Goal: Task Accomplishment & Management: Use online tool/utility

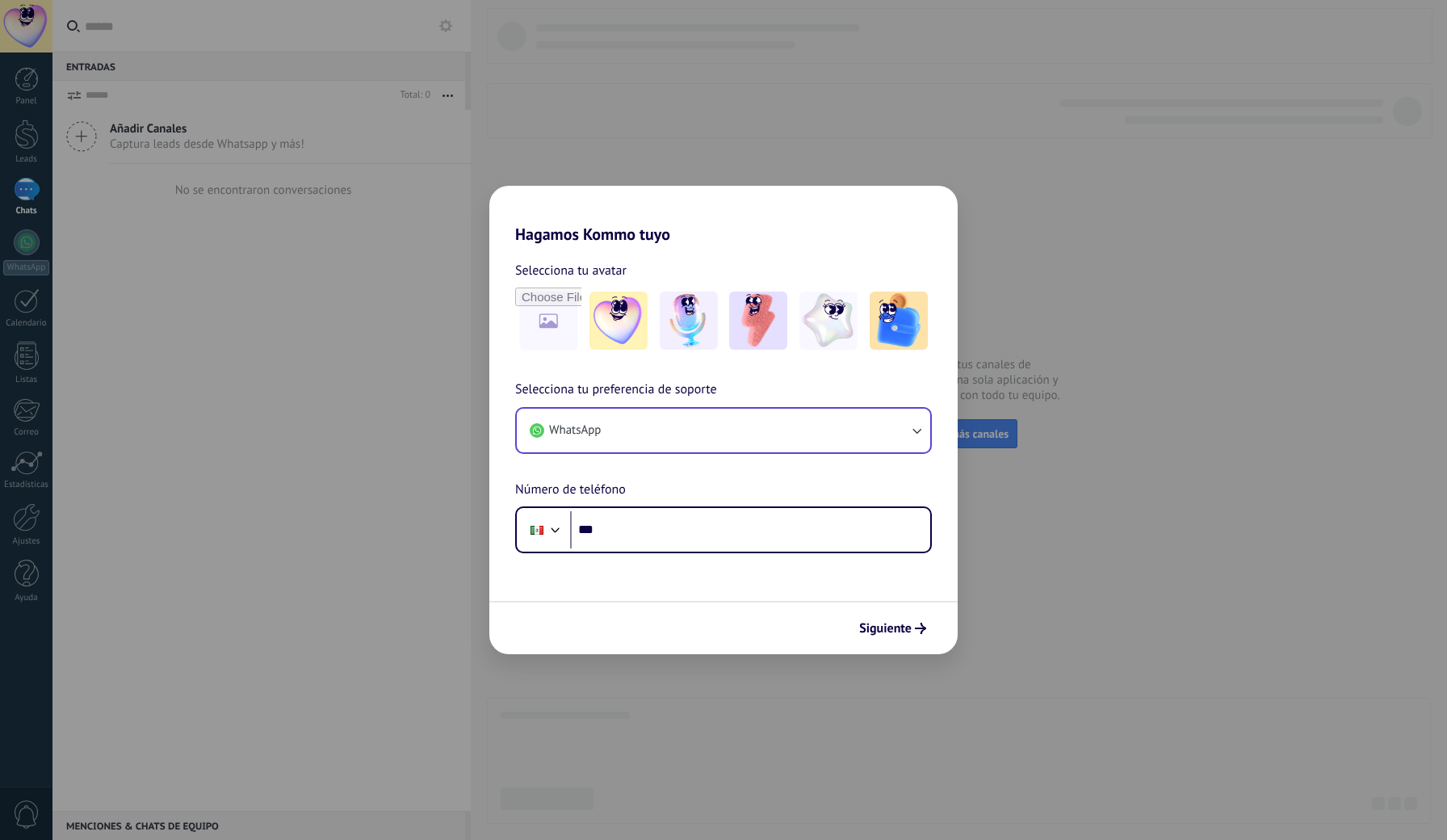
click at [663, 430] on button "WhatsApp" at bounding box center [724, 430] width 413 height 44
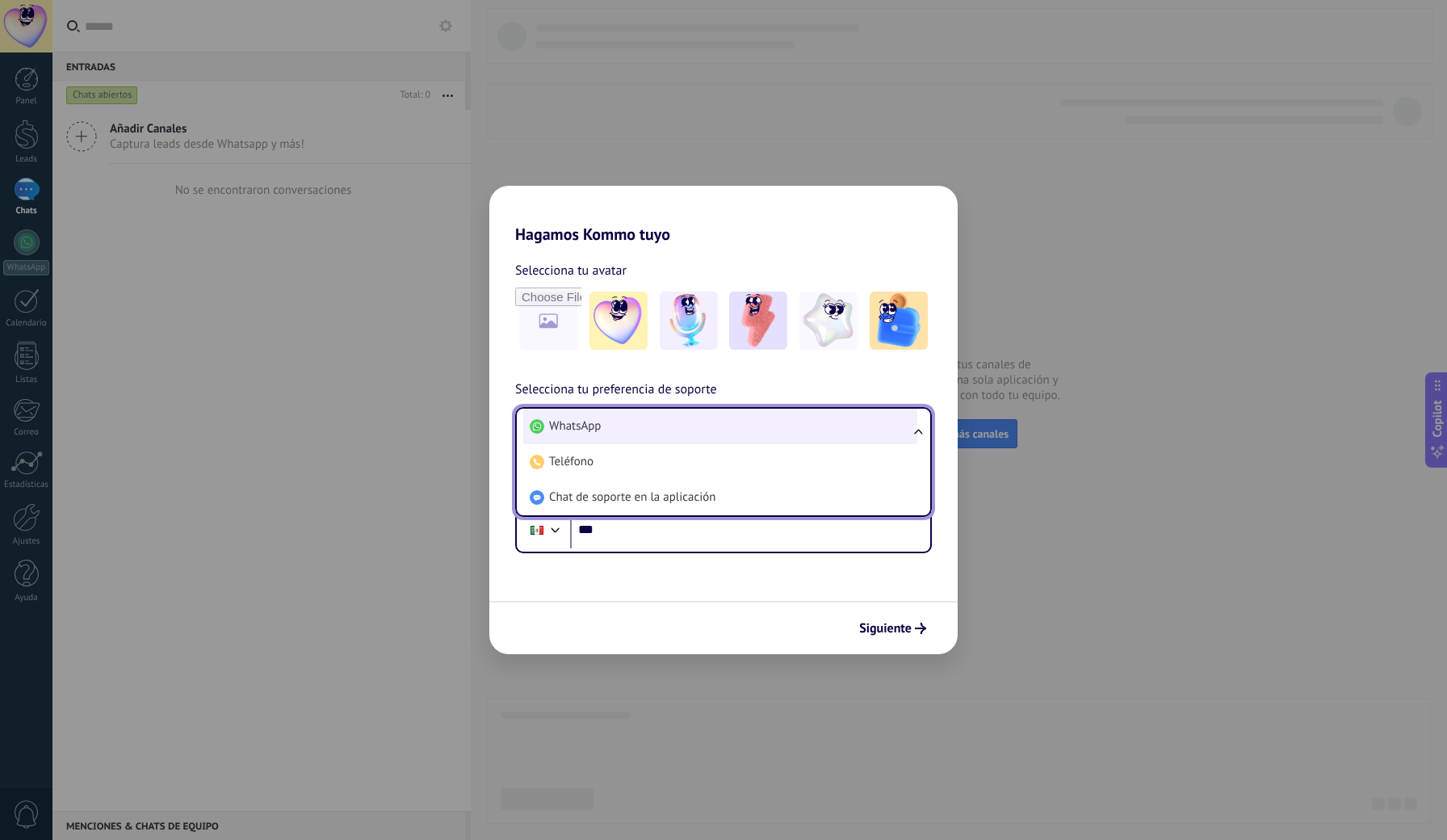
click at [599, 430] on span "WhatsApp" at bounding box center [574, 427] width 52 height 16
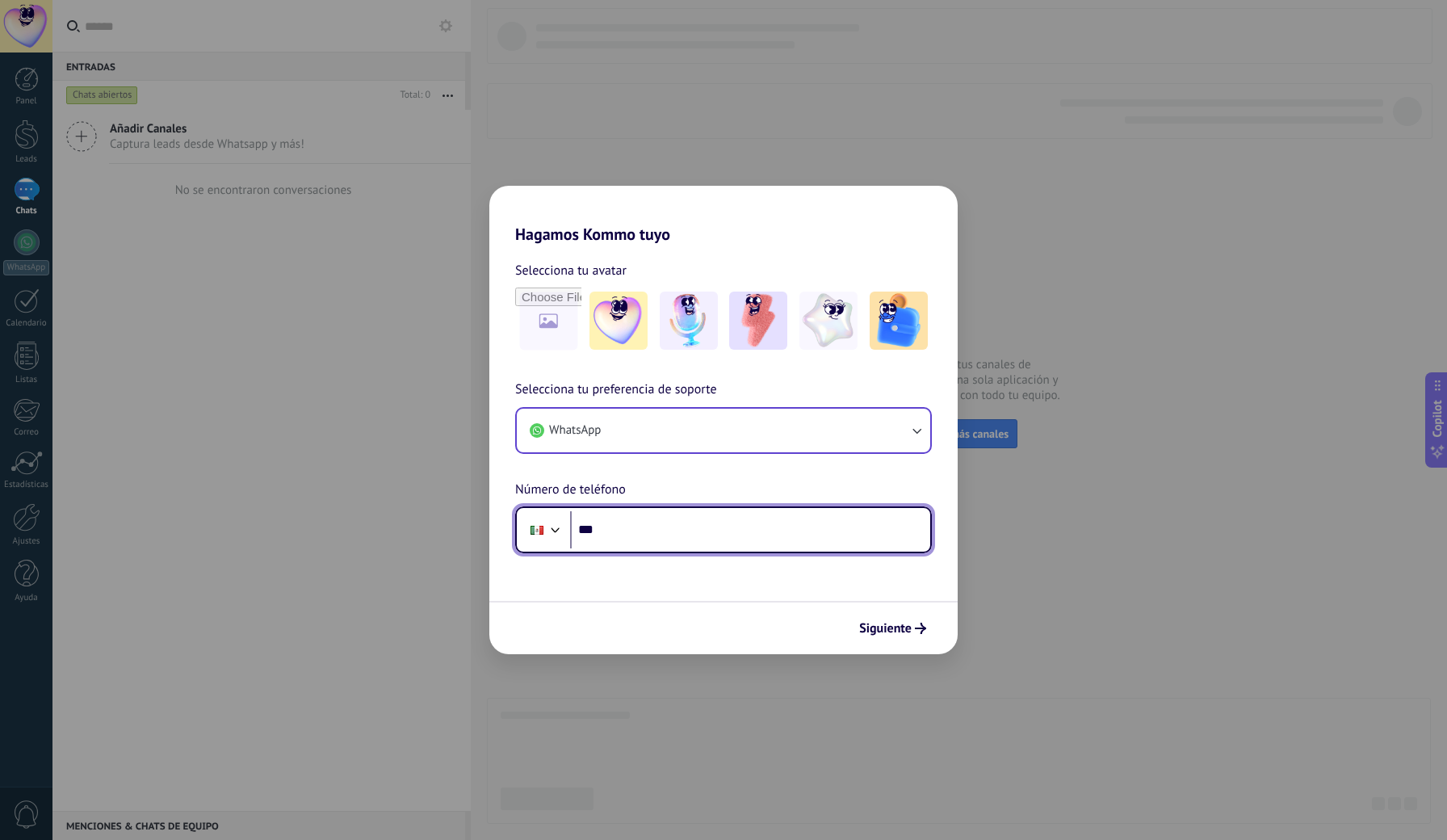
click at [643, 520] on input "***" at bounding box center [750, 530] width 360 height 37
click at [550, 529] on div at bounding box center [555, 528] width 19 height 19
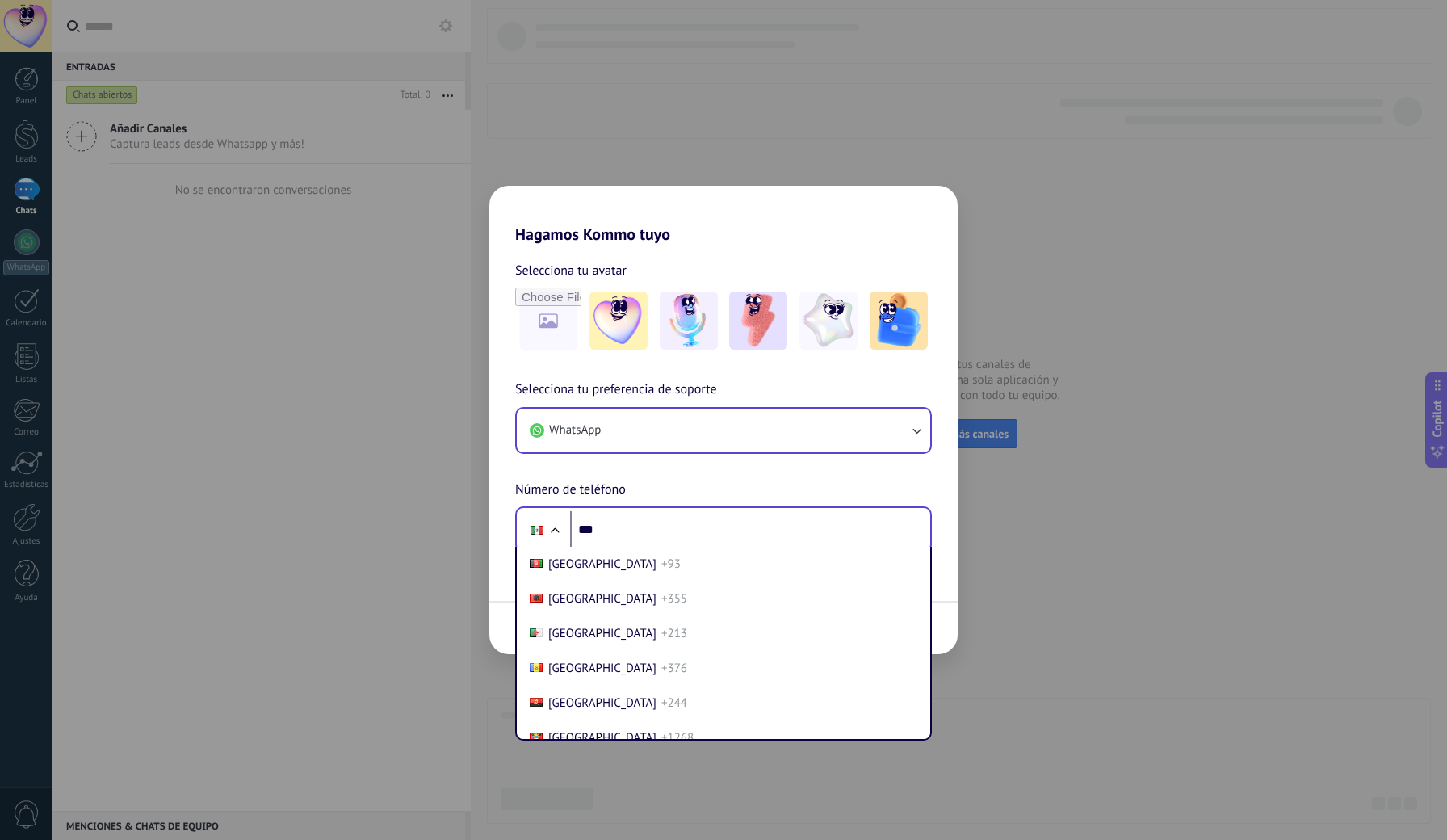
scroll to position [4043, 0]
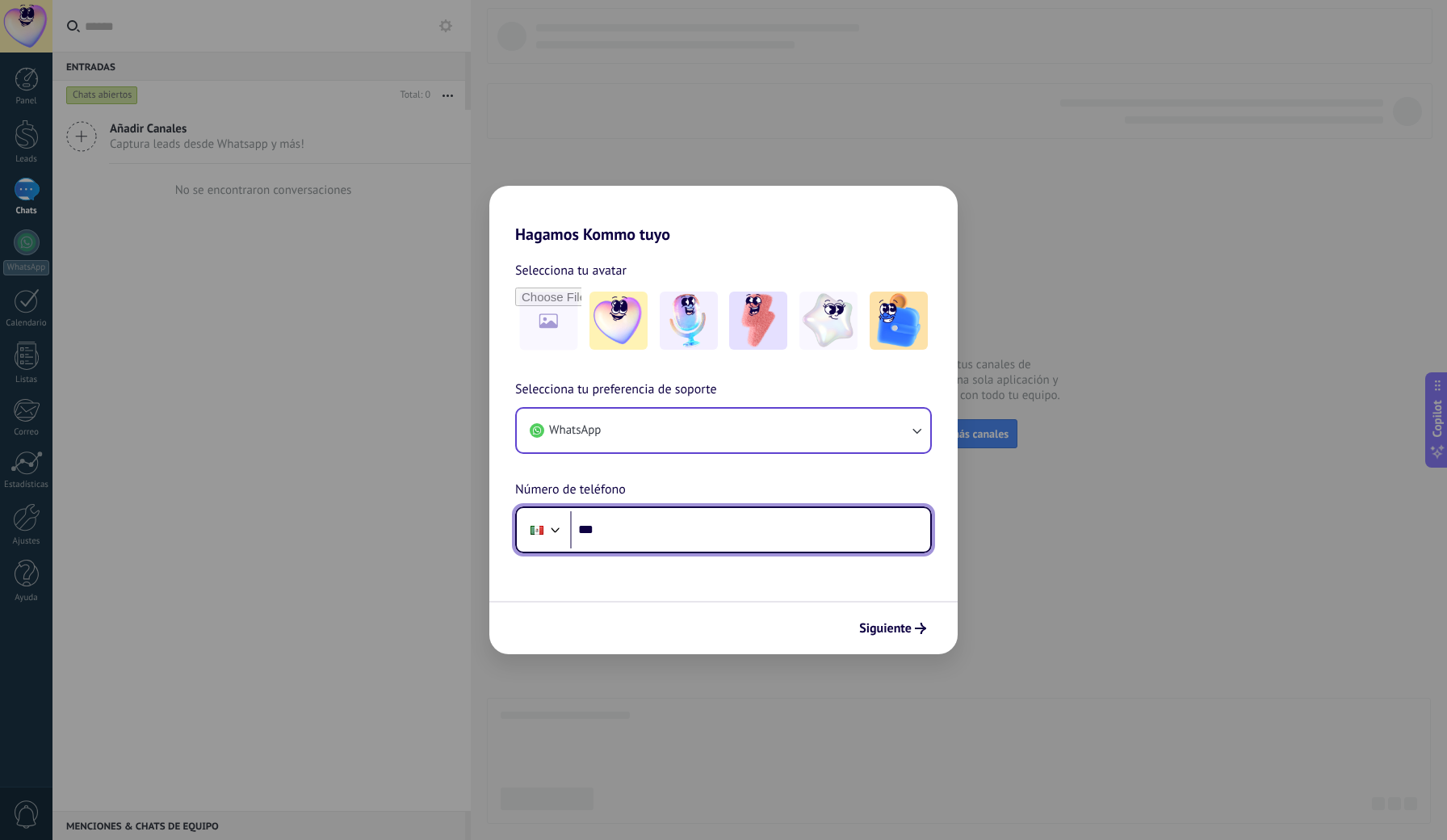
click at [608, 526] on input "***" at bounding box center [750, 530] width 360 height 37
type input "**********"
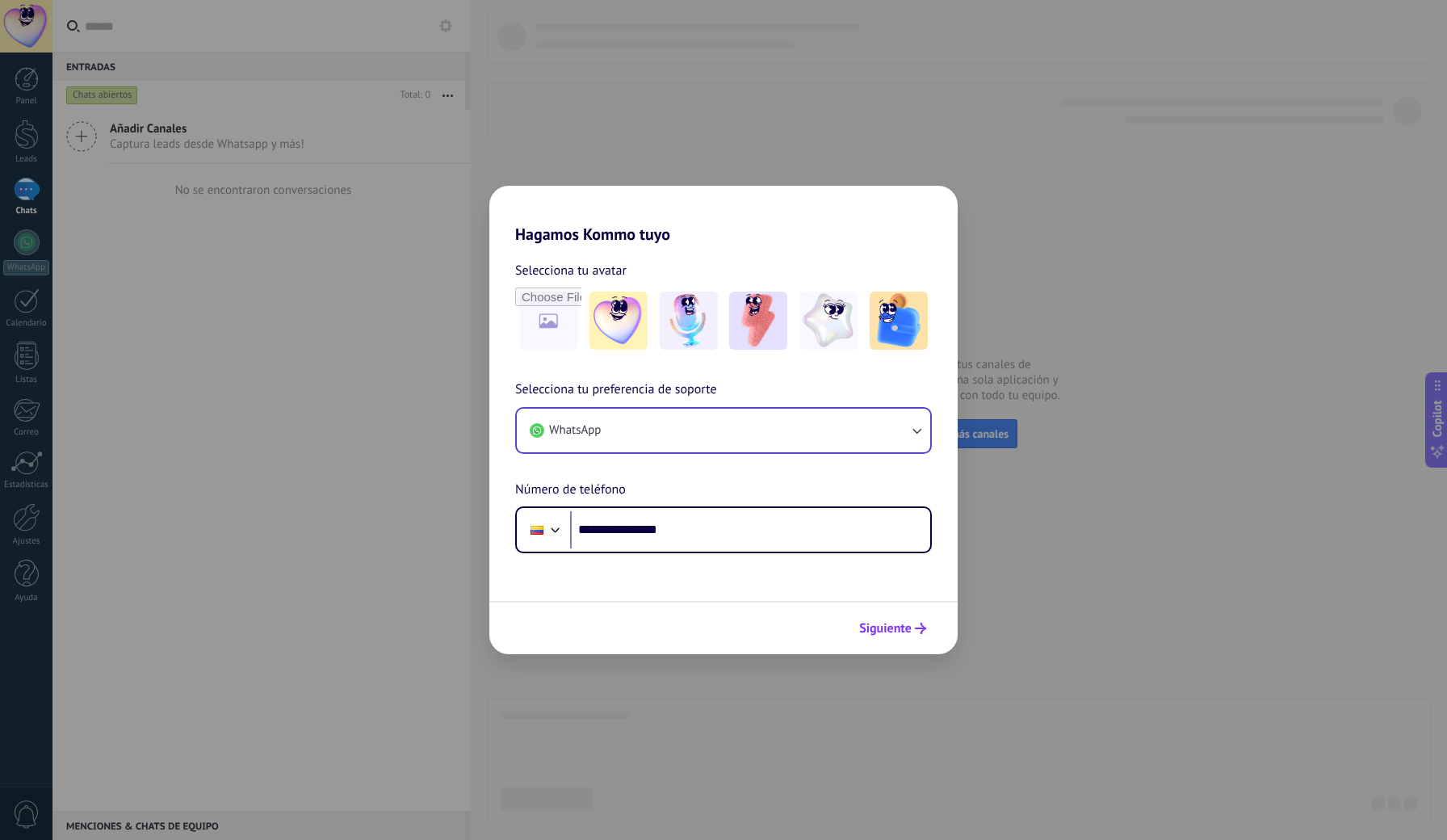
click at [902, 634] on span "Siguiente" at bounding box center [885, 628] width 53 height 11
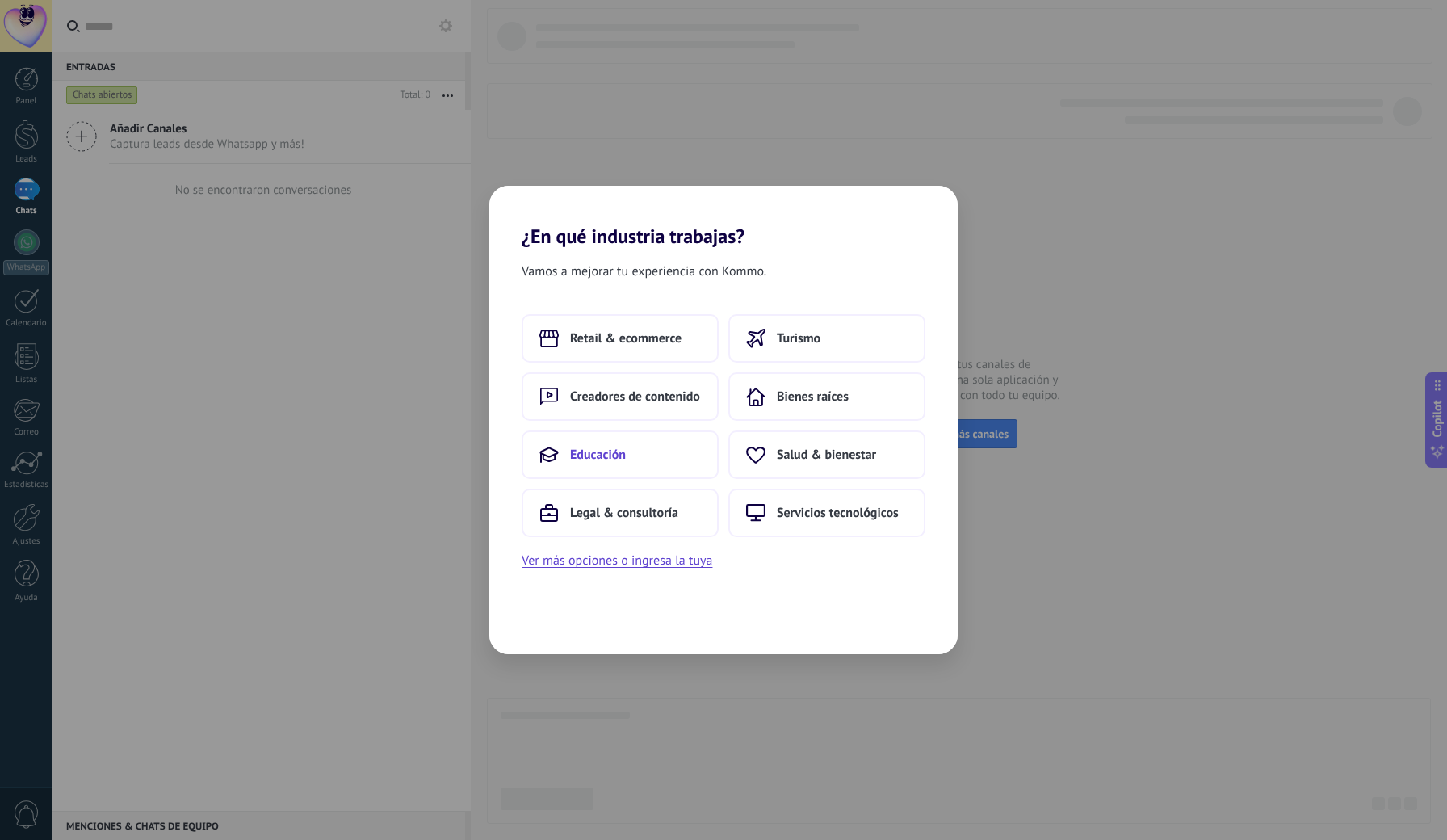
click at [613, 453] on span "Educación" at bounding box center [597, 455] width 56 height 16
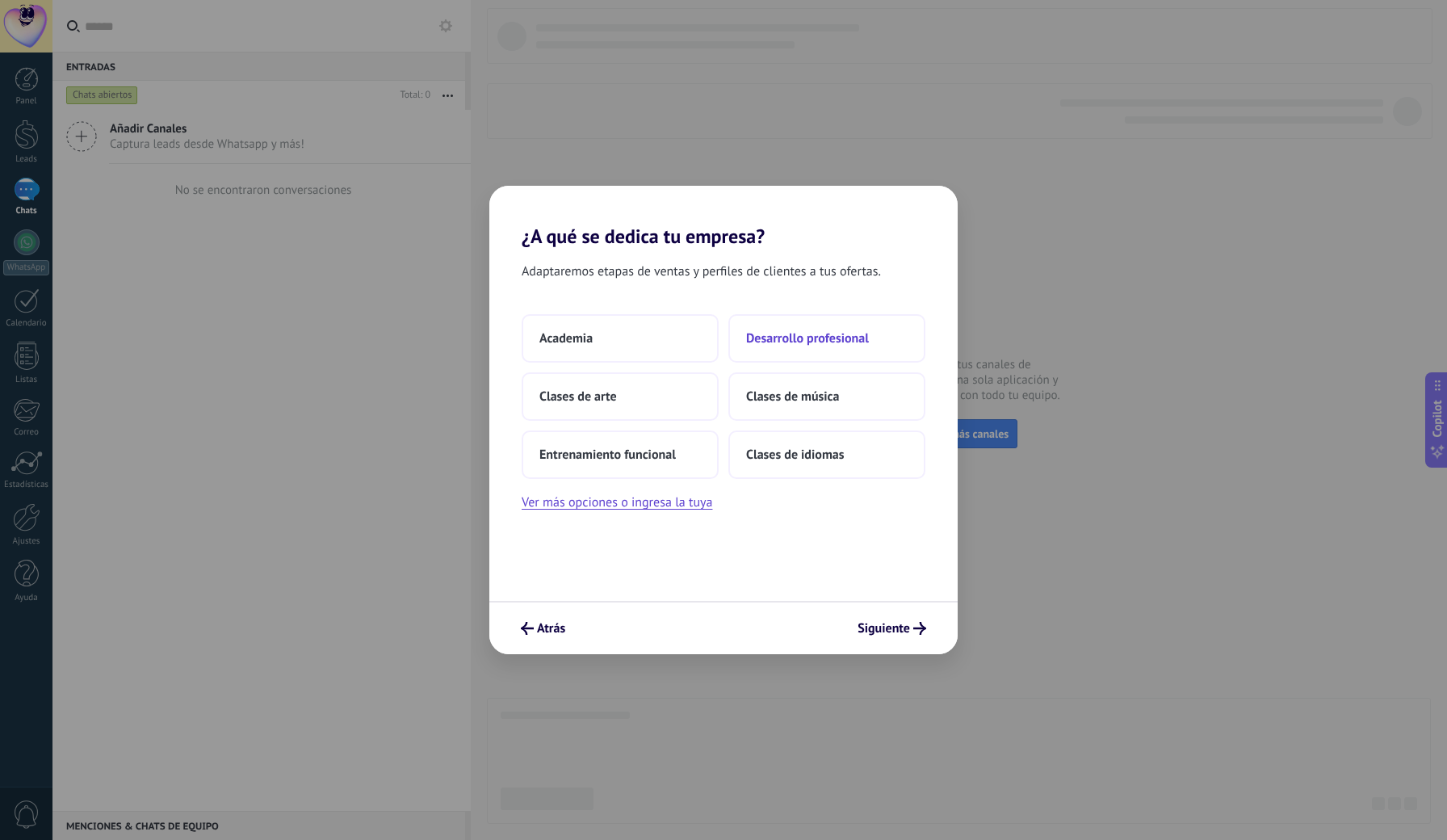
click at [784, 352] on button "Desarrollo profesional" at bounding box center [826, 338] width 197 height 48
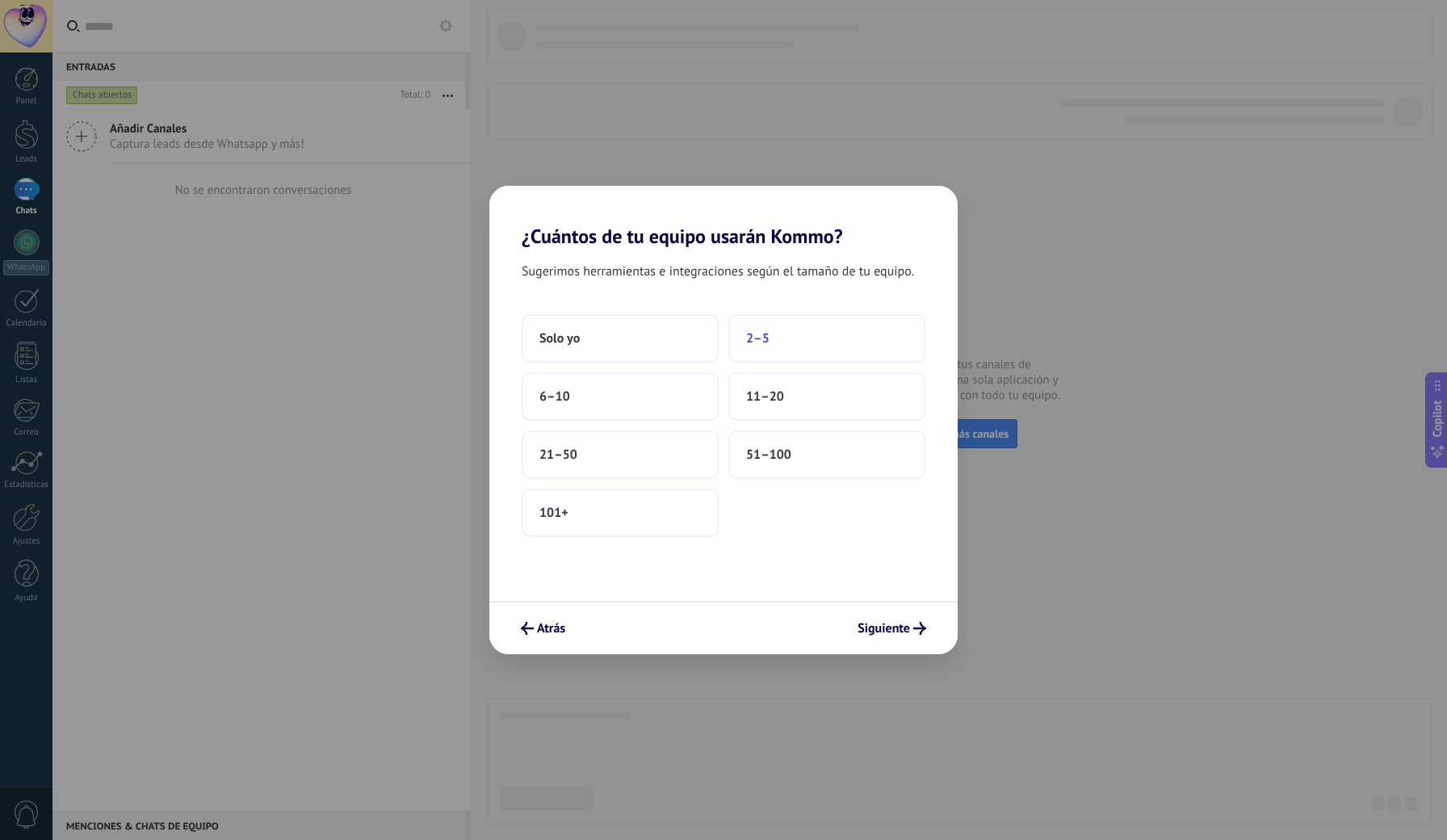
click at [774, 340] on button "2–5" at bounding box center [826, 338] width 197 height 48
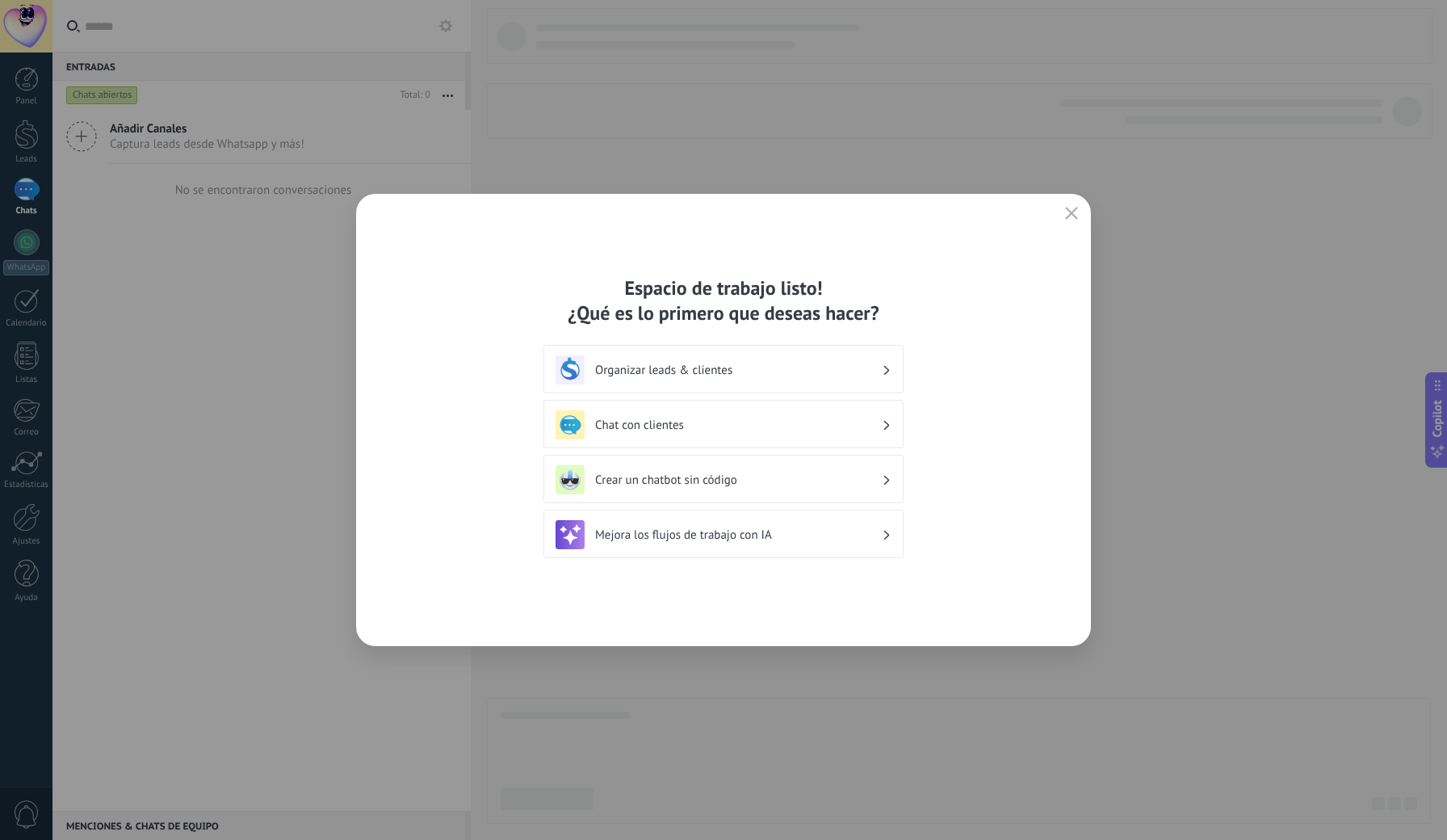
click at [734, 418] on h3 "Chat con clientes" at bounding box center [738, 425] width 287 height 15
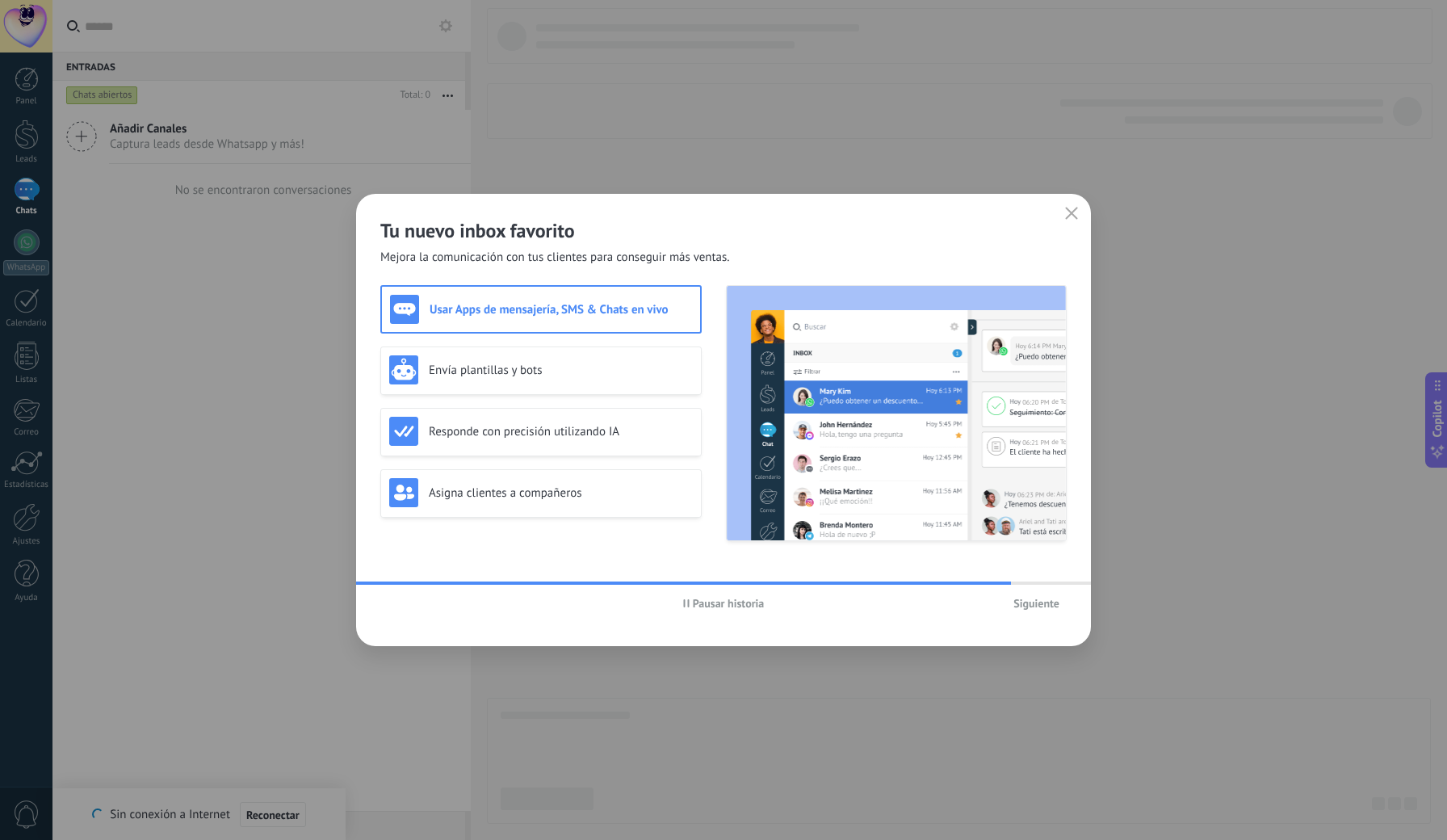
click at [1027, 602] on span "Siguiente" at bounding box center [1037, 603] width 46 height 11
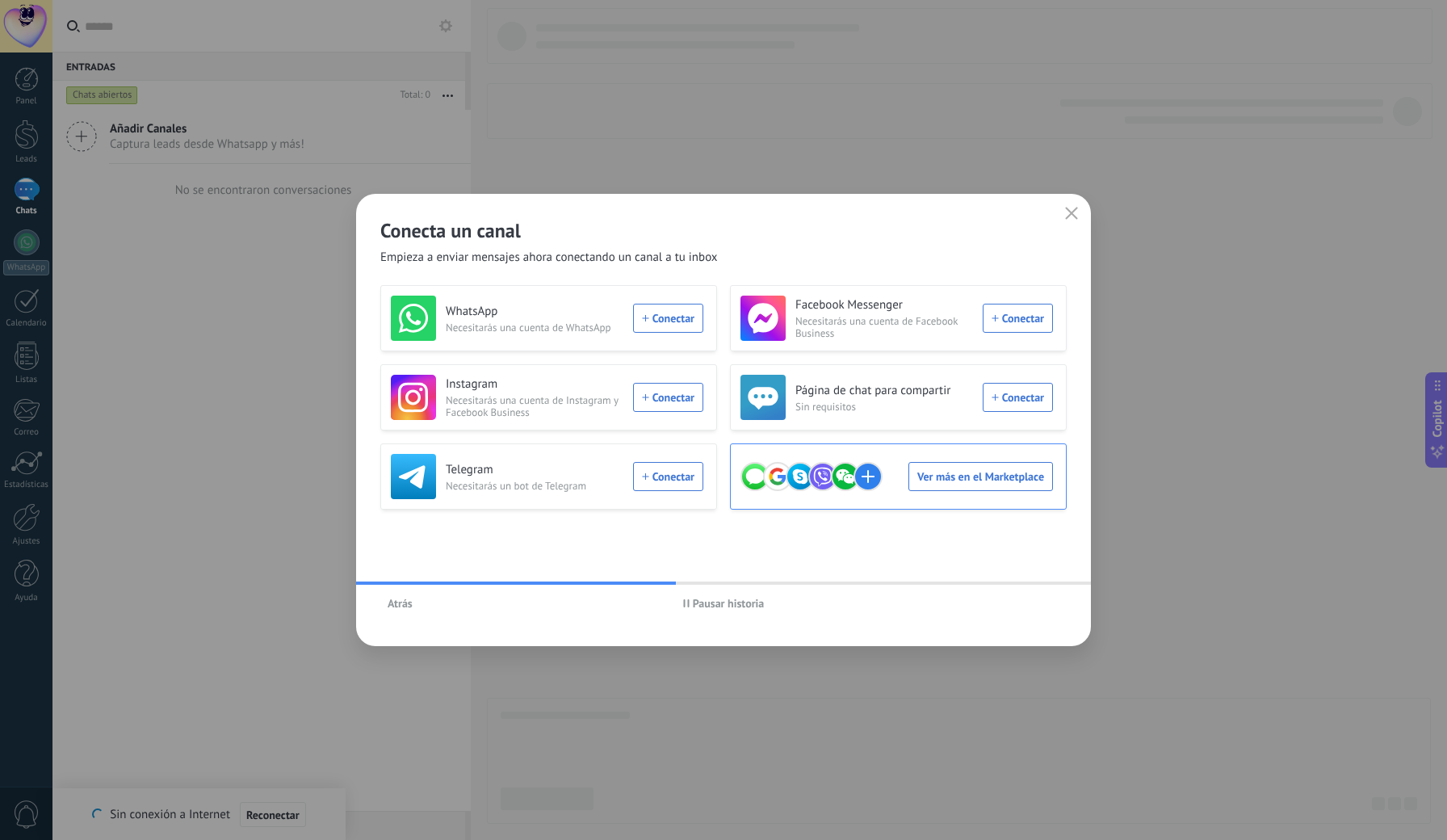
click at [898, 472] on div at bounding box center [825, 477] width 168 height 29
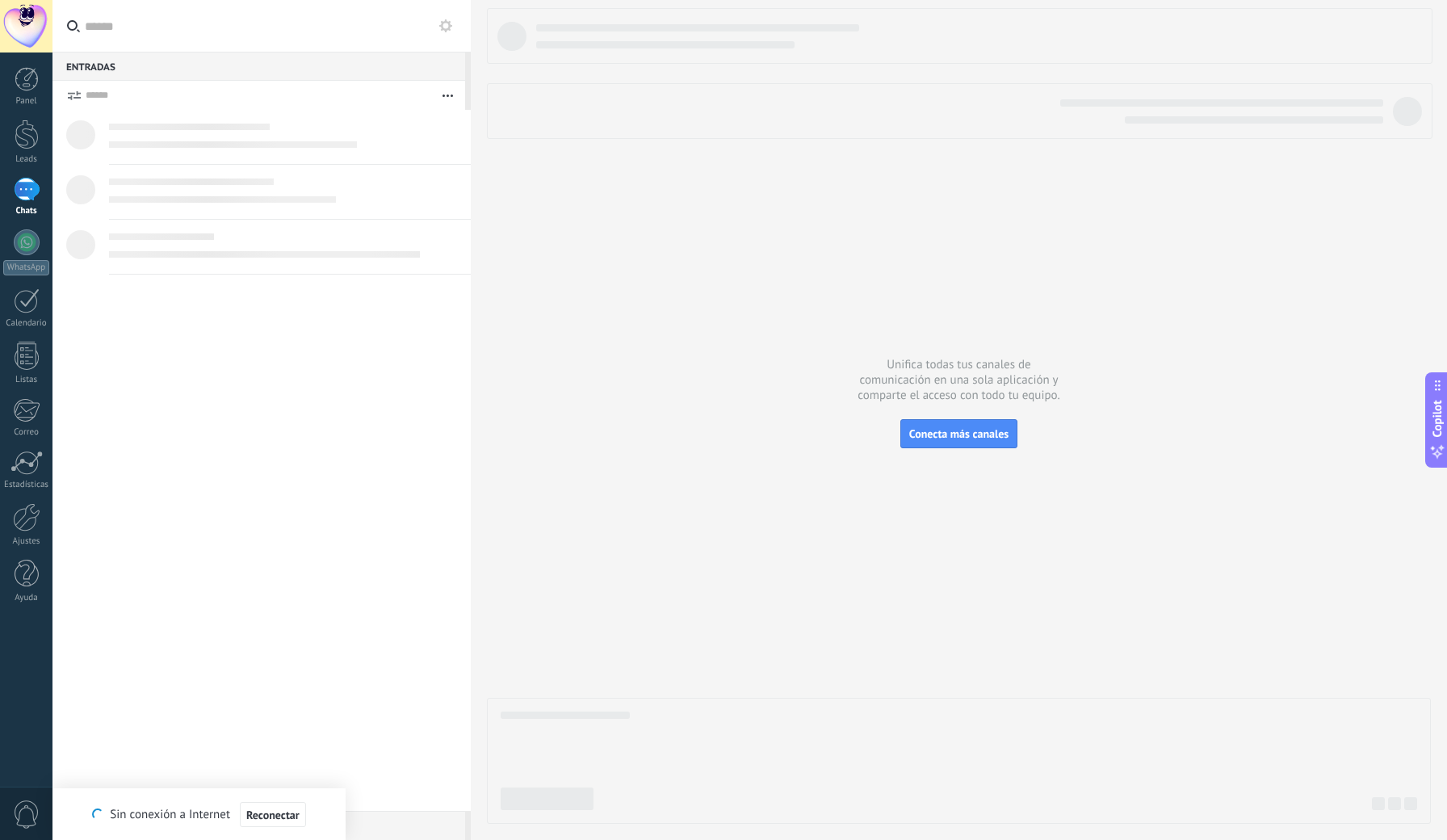
click at [184, 83] on div at bounding box center [258, 96] width 345 height 29
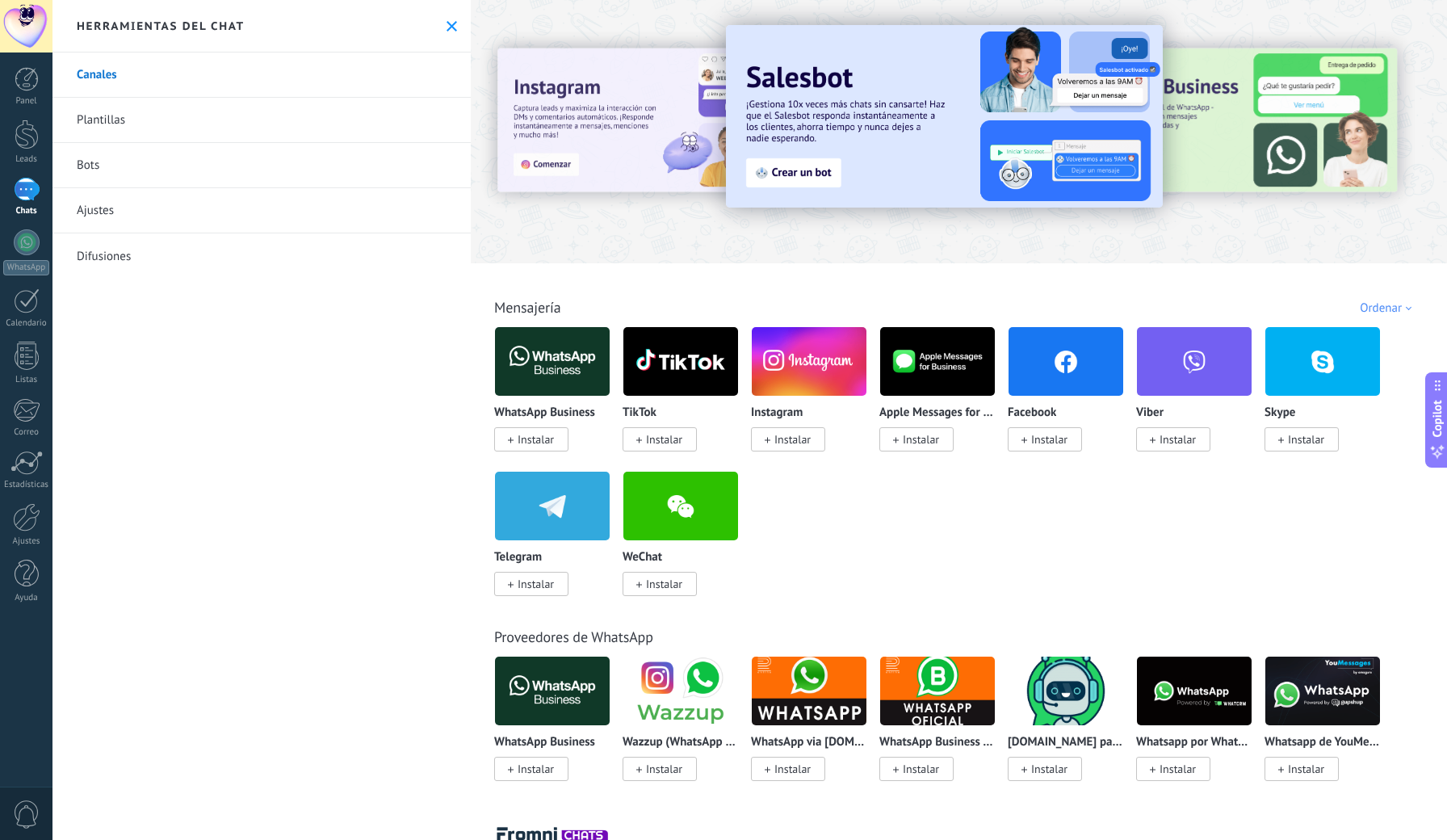
click at [671, 443] on span "Instalar" at bounding box center [664, 440] width 36 height 15
